Goal: Task Accomplishment & Management: Manage account settings

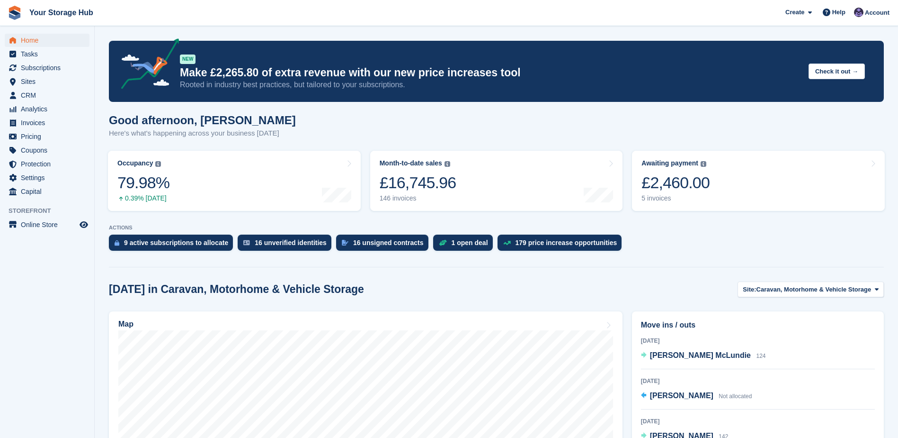
scroll to position [189, 0]
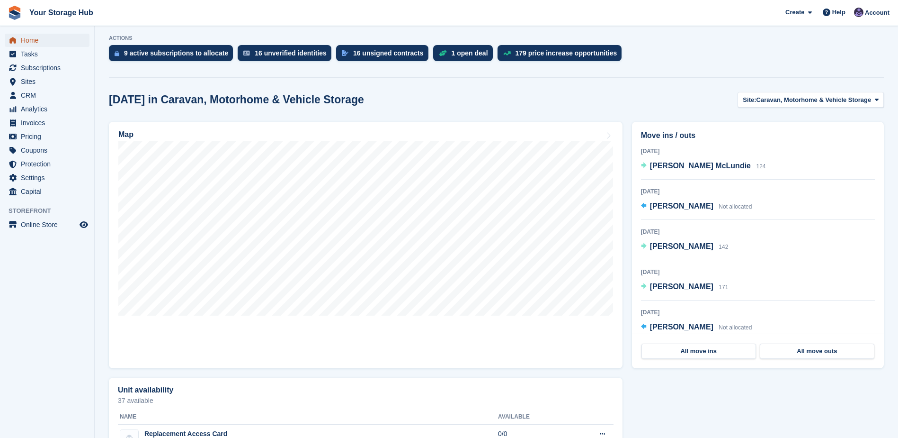
click at [27, 40] on span "Home" at bounding box center [49, 40] width 57 height 13
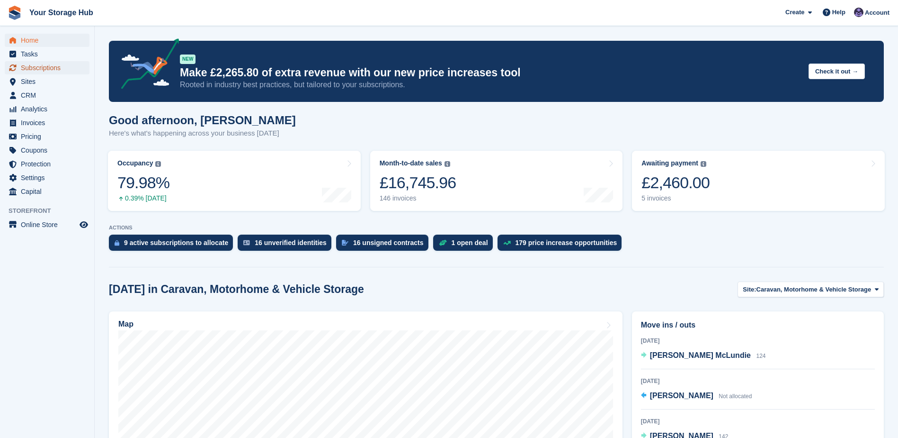
click at [36, 67] on span "Subscriptions" at bounding box center [49, 67] width 57 height 13
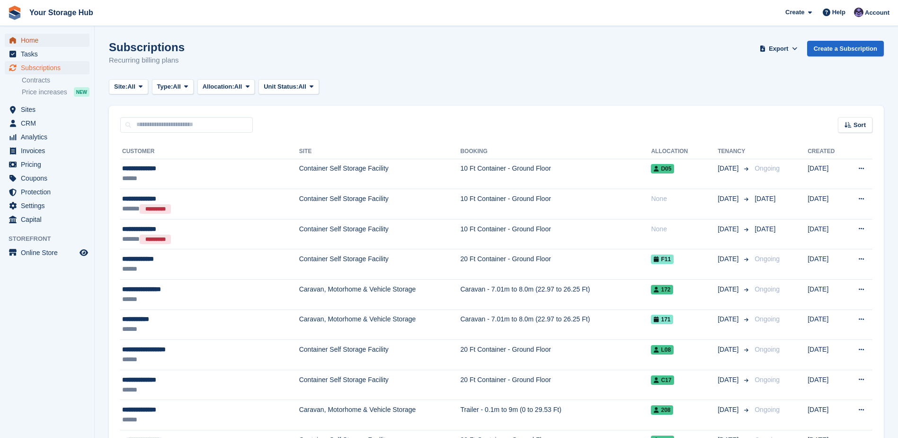
click at [37, 38] on span "Home" at bounding box center [49, 40] width 57 height 13
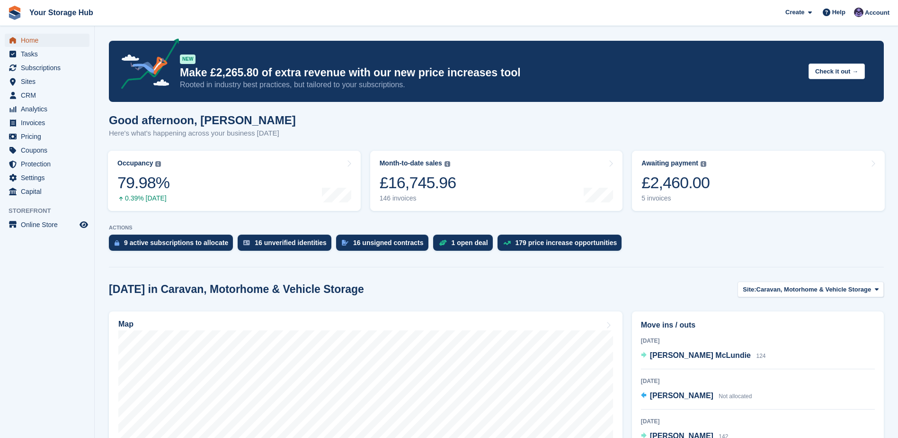
click at [32, 39] on span "Home" at bounding box center [49, 40] width 57 height 13
click at [30, 42] on span "Home" at bounding box center [49, 40] width 57 height 13
click at [31, 66] on span "Subscriptions" at bounding box center [49, 67] width 57 height 13
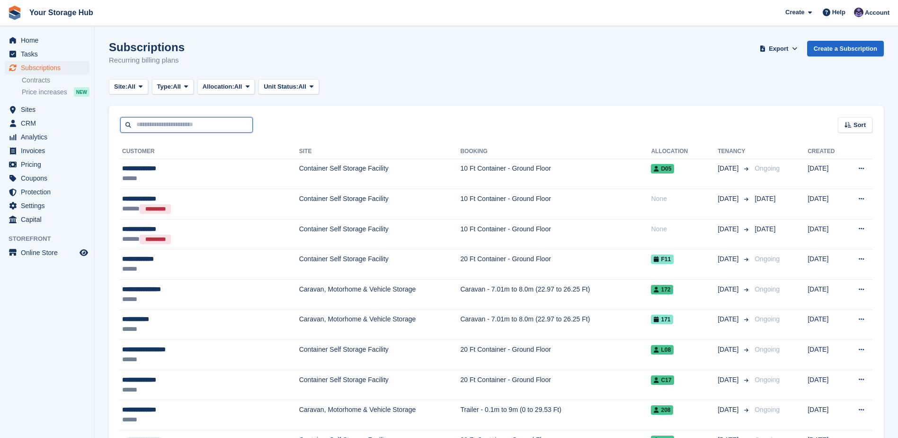
click at [175, 122] on input "text" at bounding box center [186, 125] width 133 height 16
type input "********"
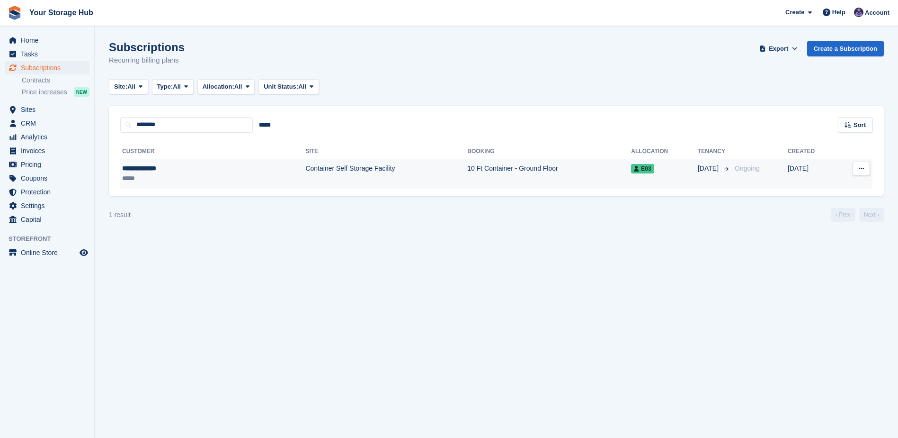
click at [467, 173] on td "10 Ft Container - Ground Floor" at bounding box center [549, 174] width 164 height 30
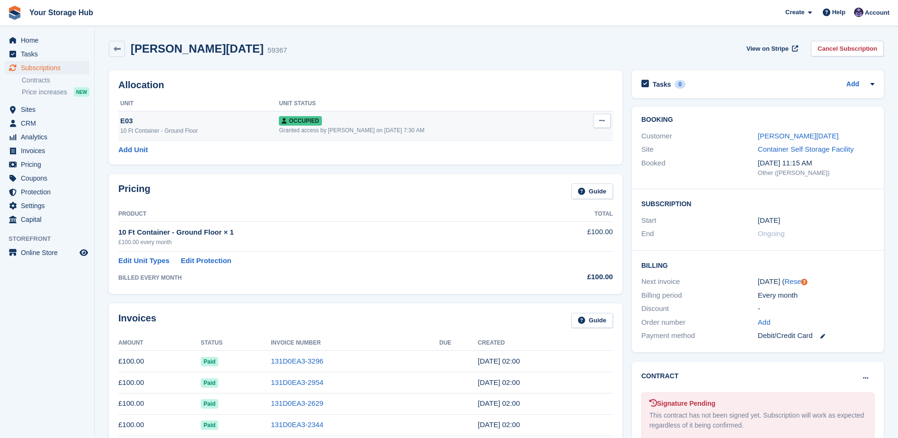
click at [606, 118] on button at bounding box center [602, 121] width 18 height 14
click at [863, 50] on link "Cancel Subscription" at bounding box center [847, 49] width 73 height 16
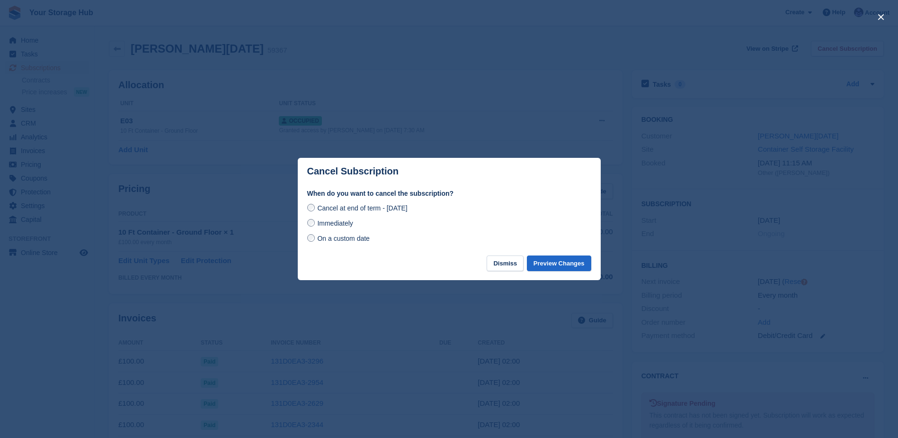
click at [343, 238] on span "On a custom date" at bounding box center [343, 238] width 53 height 8
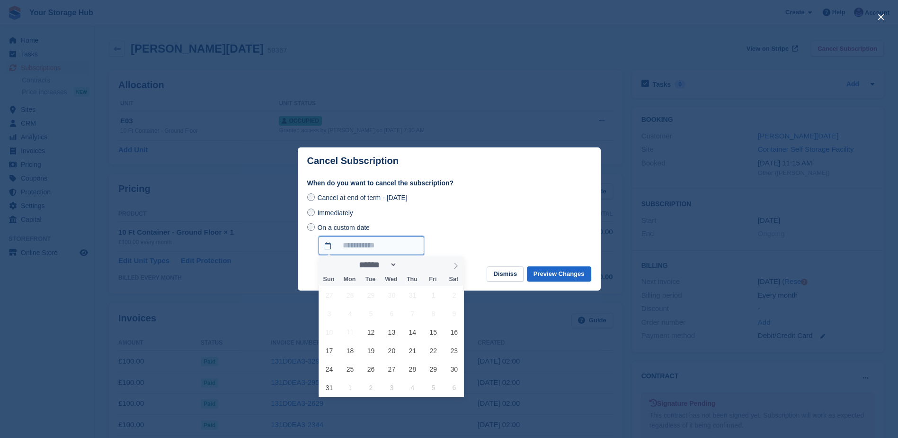
click at [353, 244] on input "On a custom date" at bounding box center [372, 245] width 106 height 19
click at [457, 265] on icon at bounding box center [456, 266] width 3 height 6
select select "*"
click at [392, 311] on span "10" at bounding box center [392, 313] width 18 height 18
type input "**********"
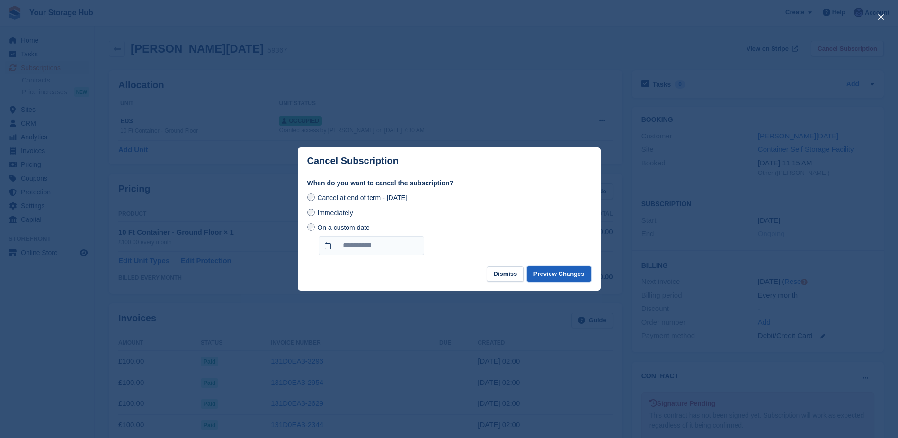
click at [548, 271] on button "Preview Changes" at bounding box center [559, 274] width 64 height 16
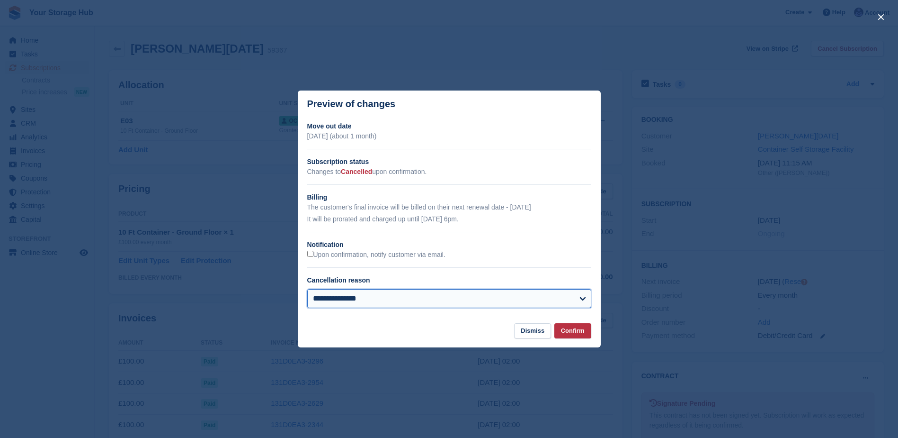
click at [429, 305] on select "**********" at bounding box center [449, 298] width 284 height 19
select select
click at [307, 289] on select "**********" at bounding box center [449, 298] width 284 height 19
click at [572, 333] on button "Confirm" at bounding box center [573, 331] width 37 height 16
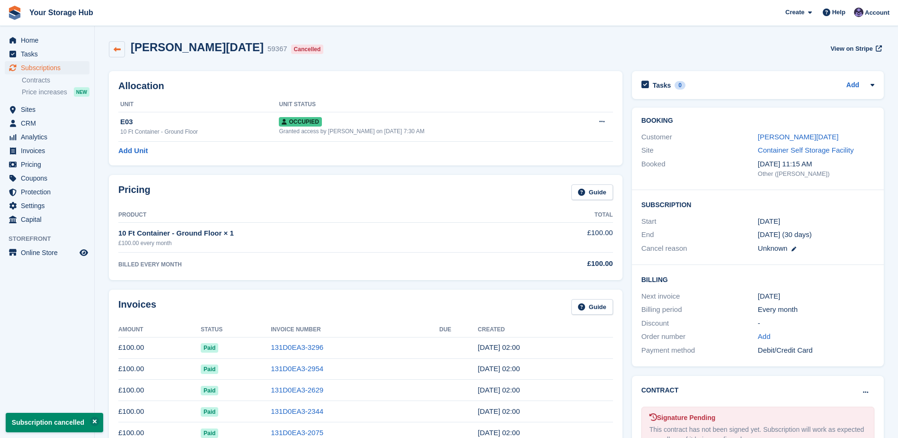
click at [121, 51] on link at bounding box center [117, 49] width 16 height 16
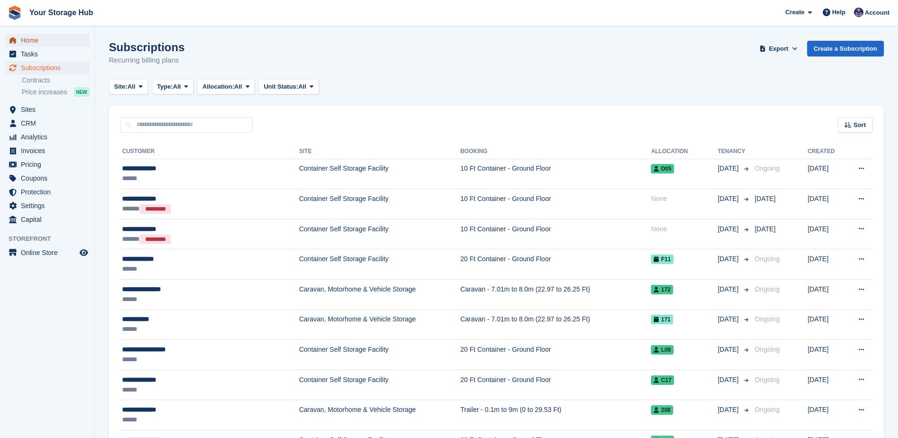
click at [37, 42] on span "Home" at bounding box center [49, 40] width 57 height 13
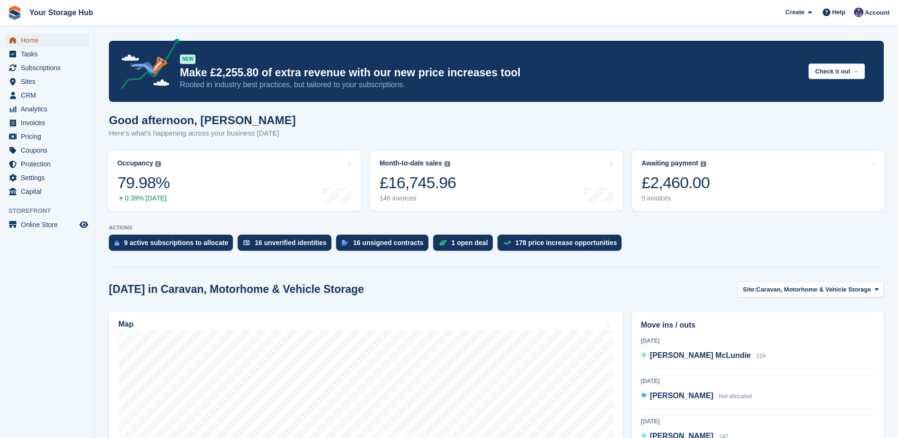
click at [34, 40] on span "Home" at bounding box center [49, 40] width 57 height 13
click at [37, 124] on span "Invoices" at bounding box center [49, 122] width 57 height 13
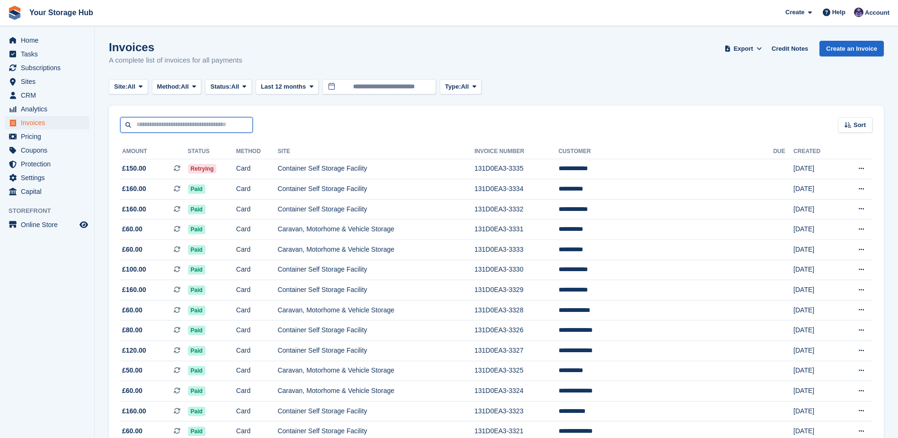
click at [188, 125] on input "text" at bounding box center [186, 125] width 133 height 16
type input "****"
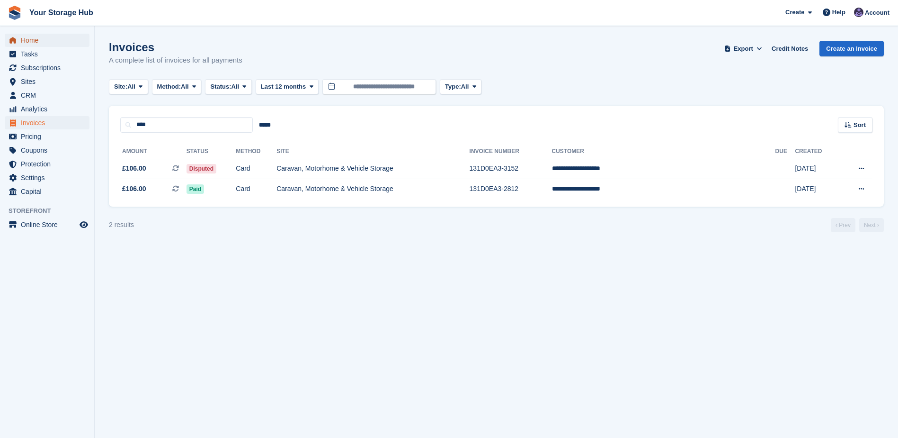
click at [30, 40] on span "Home" at bounding box center [49, 40] width 57 height 13
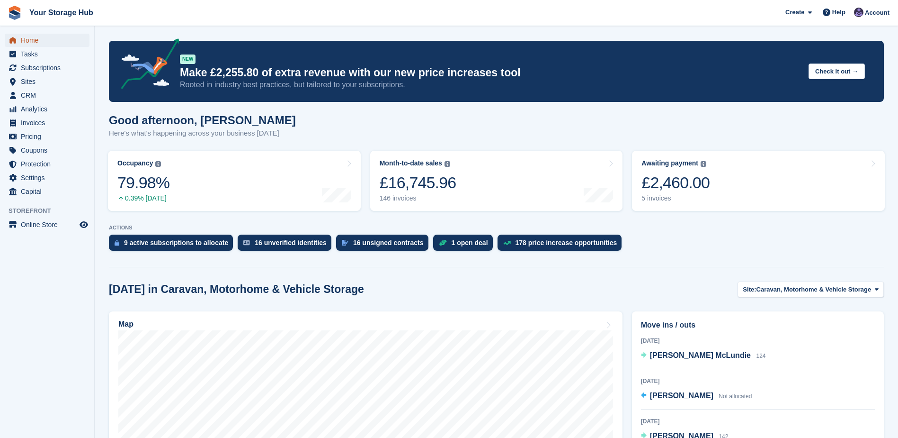
click at [27, 39] on span "Home" at bounding box center [49, 40] width 57 height 13
click at [26, 38] on span "Home" at bounding box center [49, 40] width 57 height 13
click at [43, 120] on span "Invoices" at bounding box center [49, 122] width 57 height 13
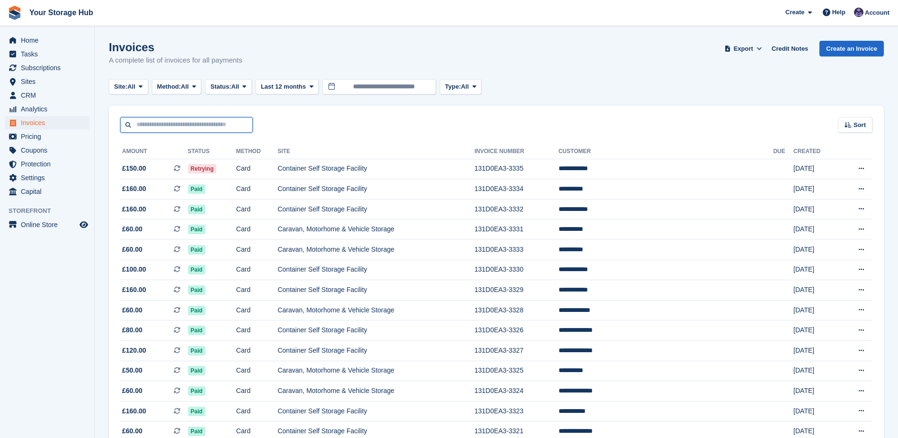
click at [176, 128] on input "text" at bounding box center [186, 125] width 133 height 16
type input "*****"
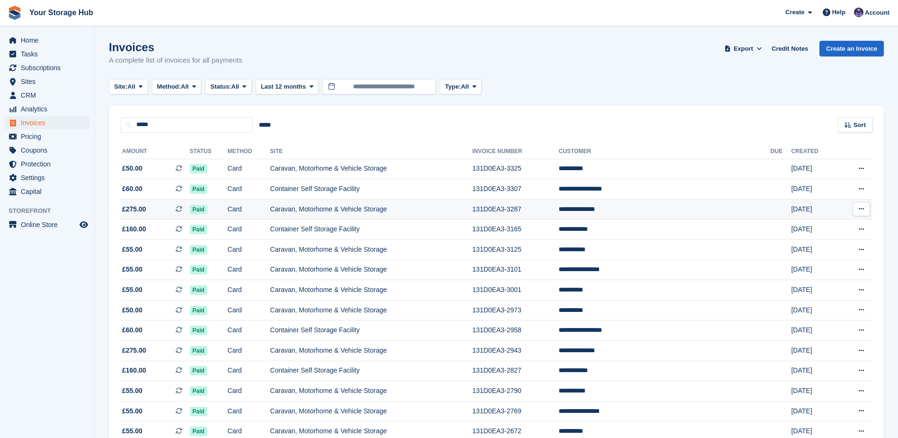
click at [832, 211] on td "8 Aug" at bounding box center [814, 209] width 47 height 20
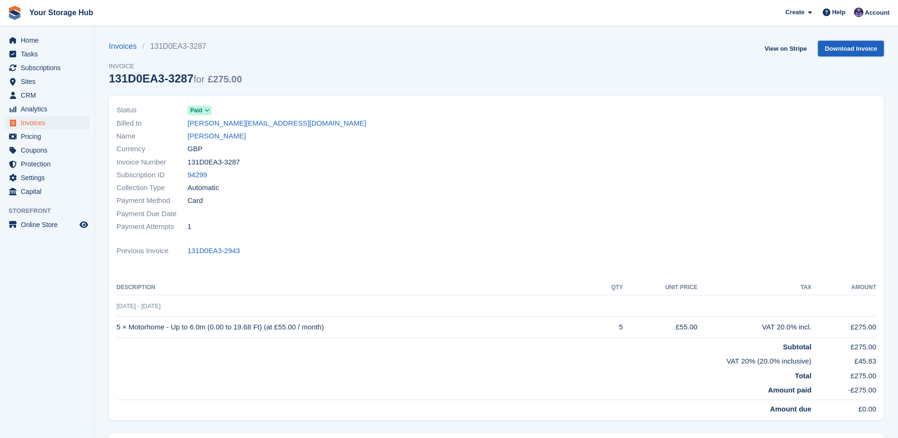
click at [854, 49] on link "Download Invoice" at bounding box center [851, 49] width 66 height 16
click at [30, 122] on span "Invoices" at bounding box center [49, 122] width 57 height 13
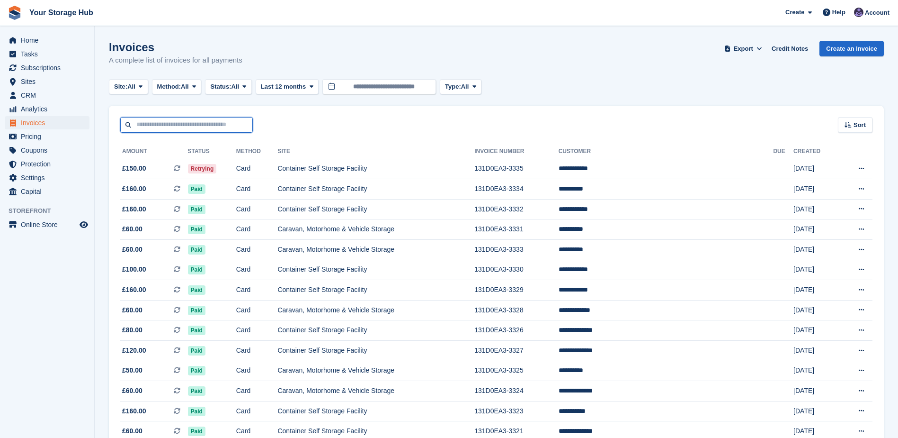
click at [214, 129] on input "text" at bounding box center [186, 125] width 133 height 16
type input "*****"
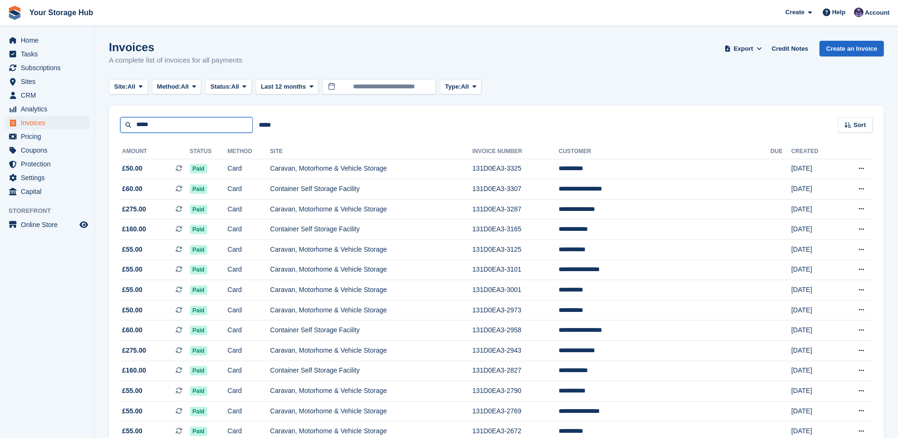
click at [214, 129] on input "*****" at bounding box center [186, 125] width 133 height 16
type input "**********"
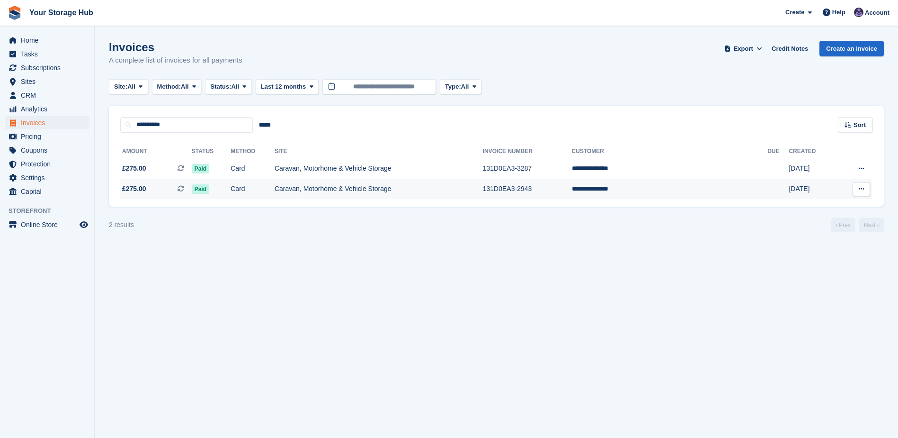
click at [862, 190] on icon at bounding box center [861, 189] width 5 height 6
click at [152, 188] on span "£275.00 This is a recurring subscription invoice." at bounding box center [156, 189] width 72 height 10
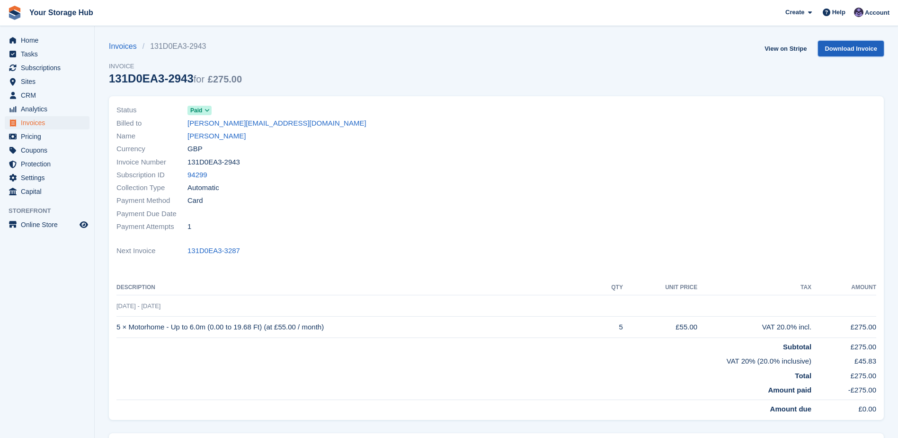
click at [842, 49] on link "Download Invoice" at bounding box center [851, 49] width 66 height 16
click at [39, 41] on span "Home" at bounding box center [49, 40] width 57 height 13
